Goal: Find specific page/section: Find specific page/section

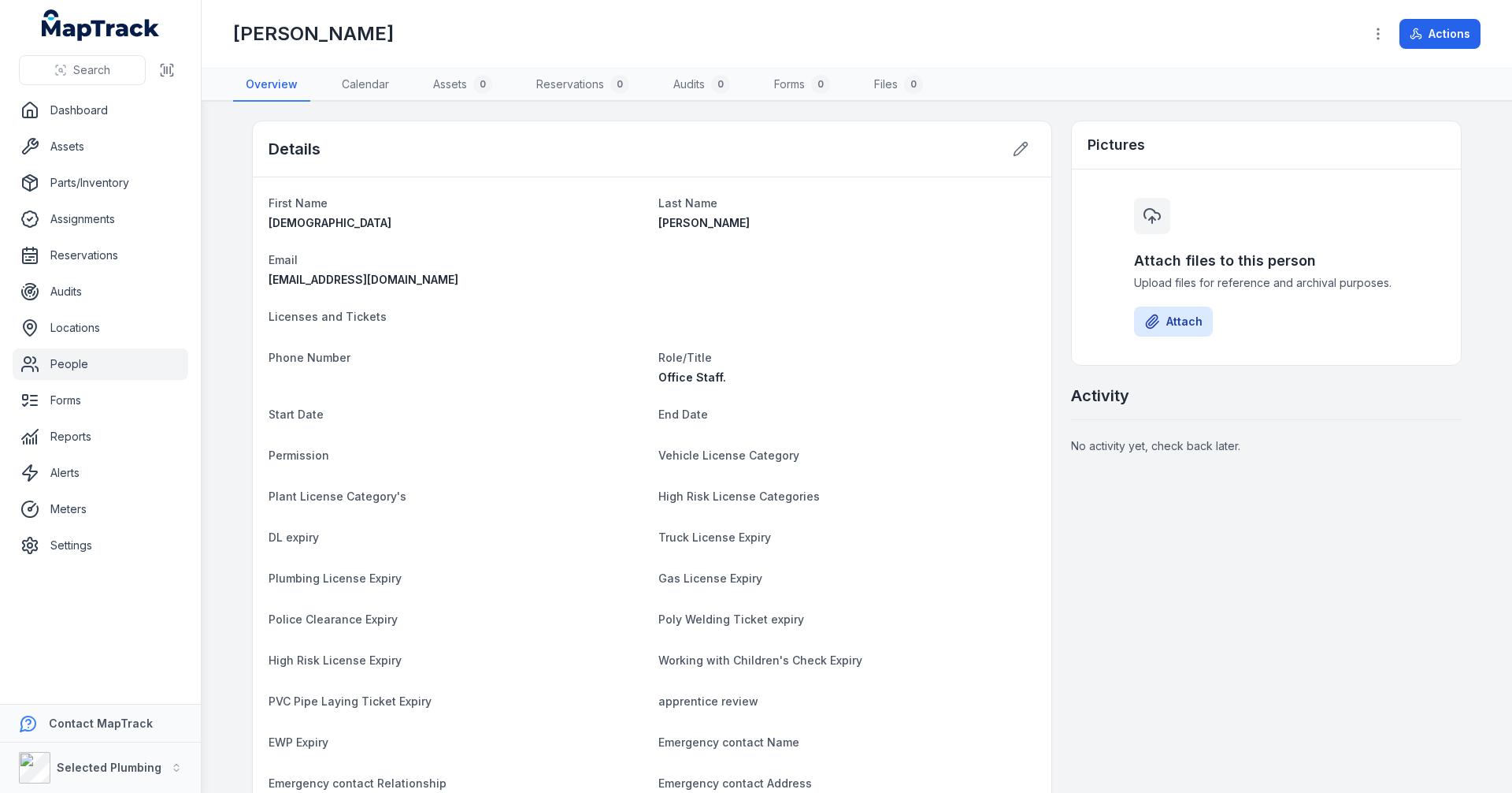
click at [229, 302] on main "Details First Name [PERSON_NAME] Last Name [PERSON_NAME] Email [EMAIL_ADDRESS][…" at bounding box center [856, 447] width 1310 height 691
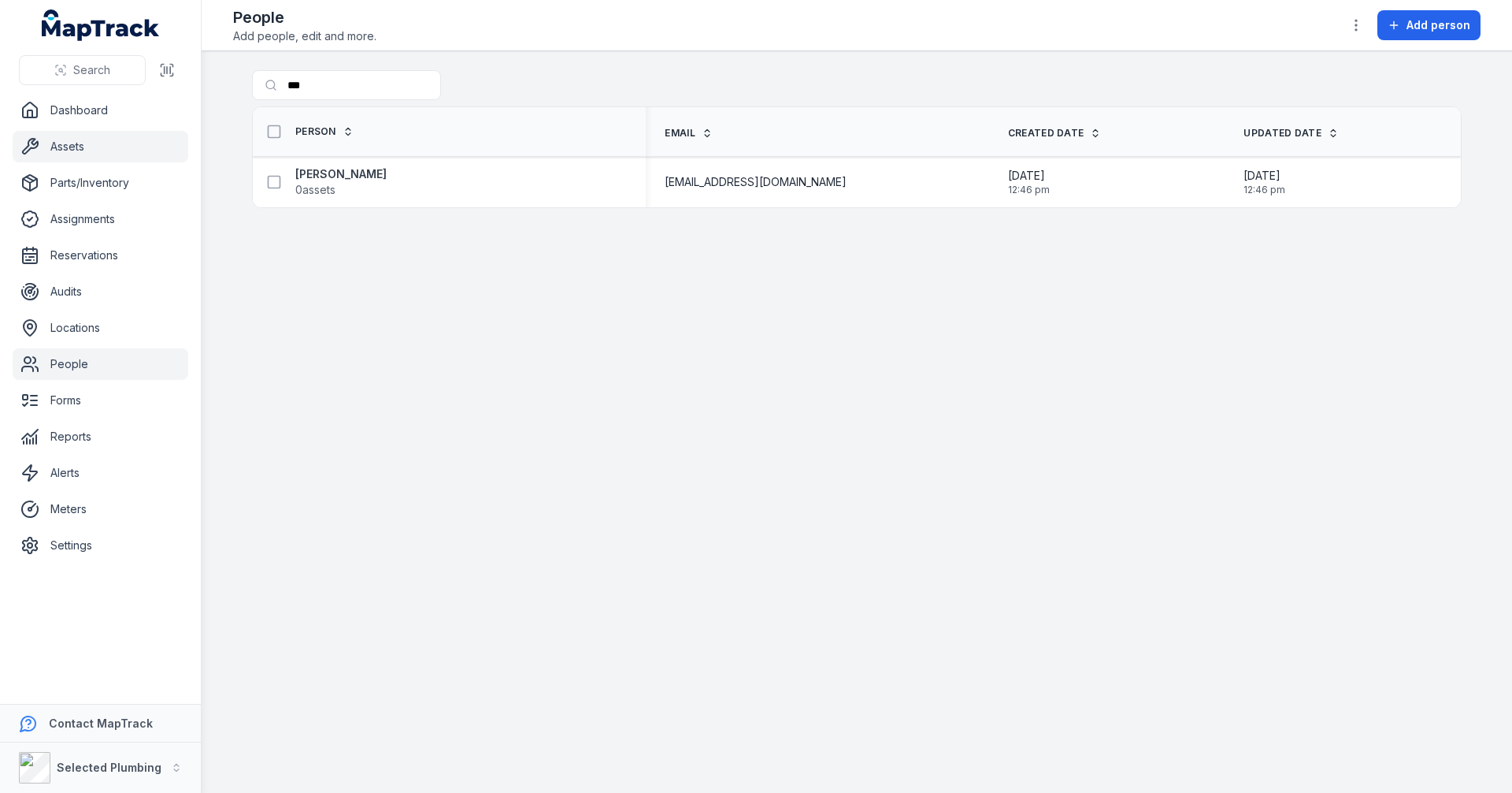
click at [71, 147] on link "Assets" at bounding box center [99, 146] width 175 height 32
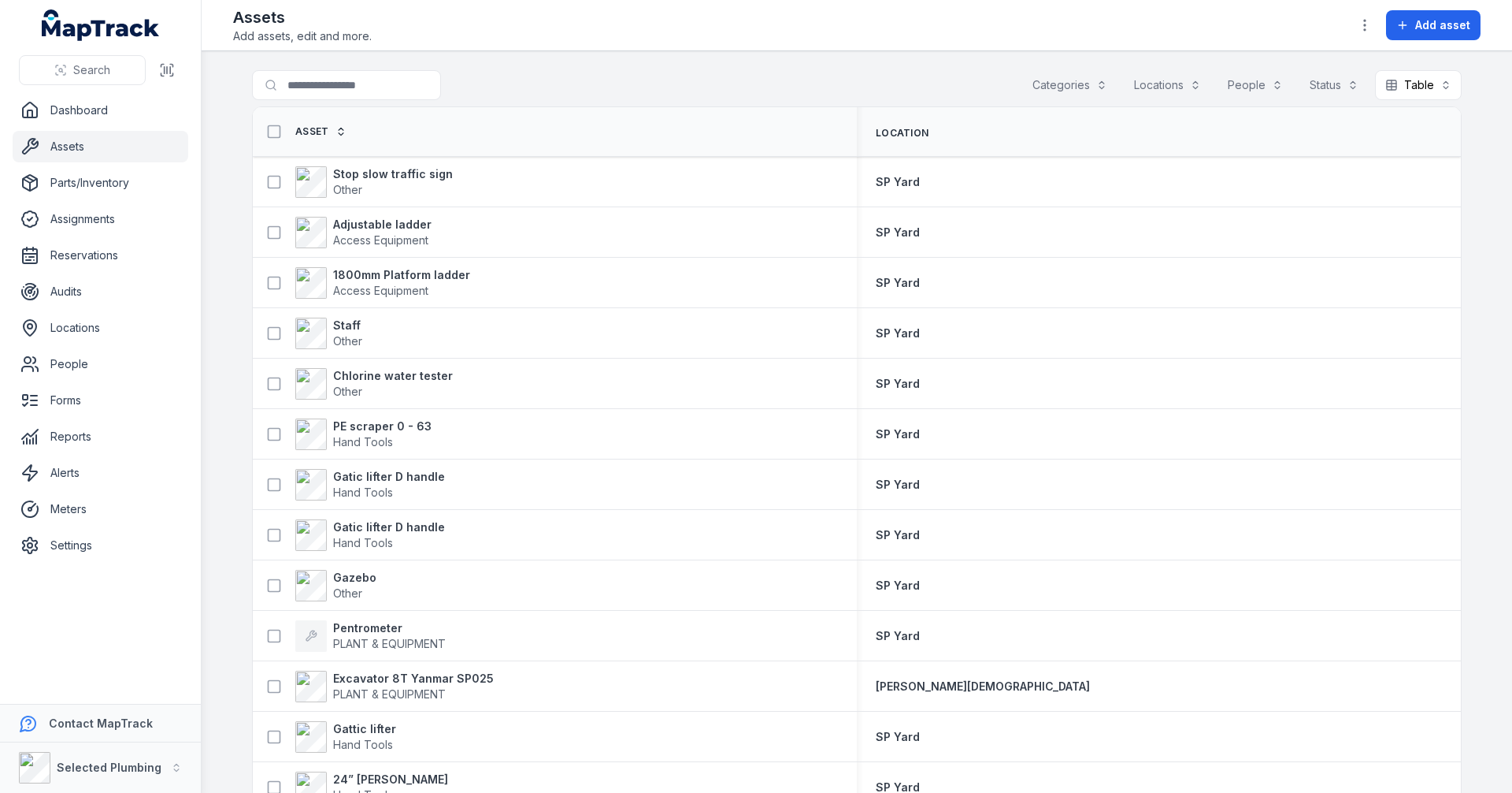
type input "*********"
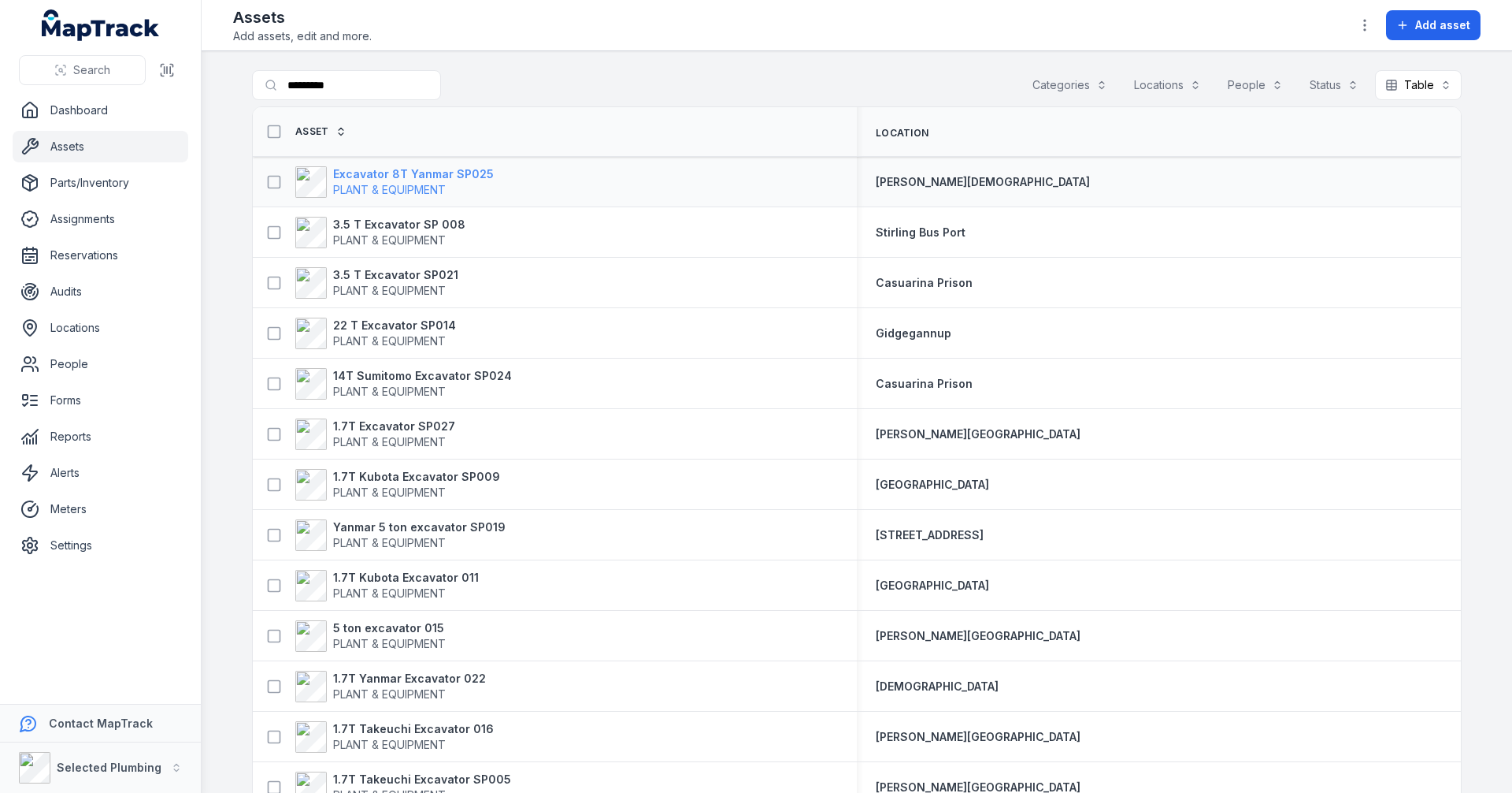
click at [397, 172] on strong "Excavator 8T Yanmar SP025" at bounding box center [413, 174] width 160 height 16
